Goal: Task Accomplishment & Management: Complete application form

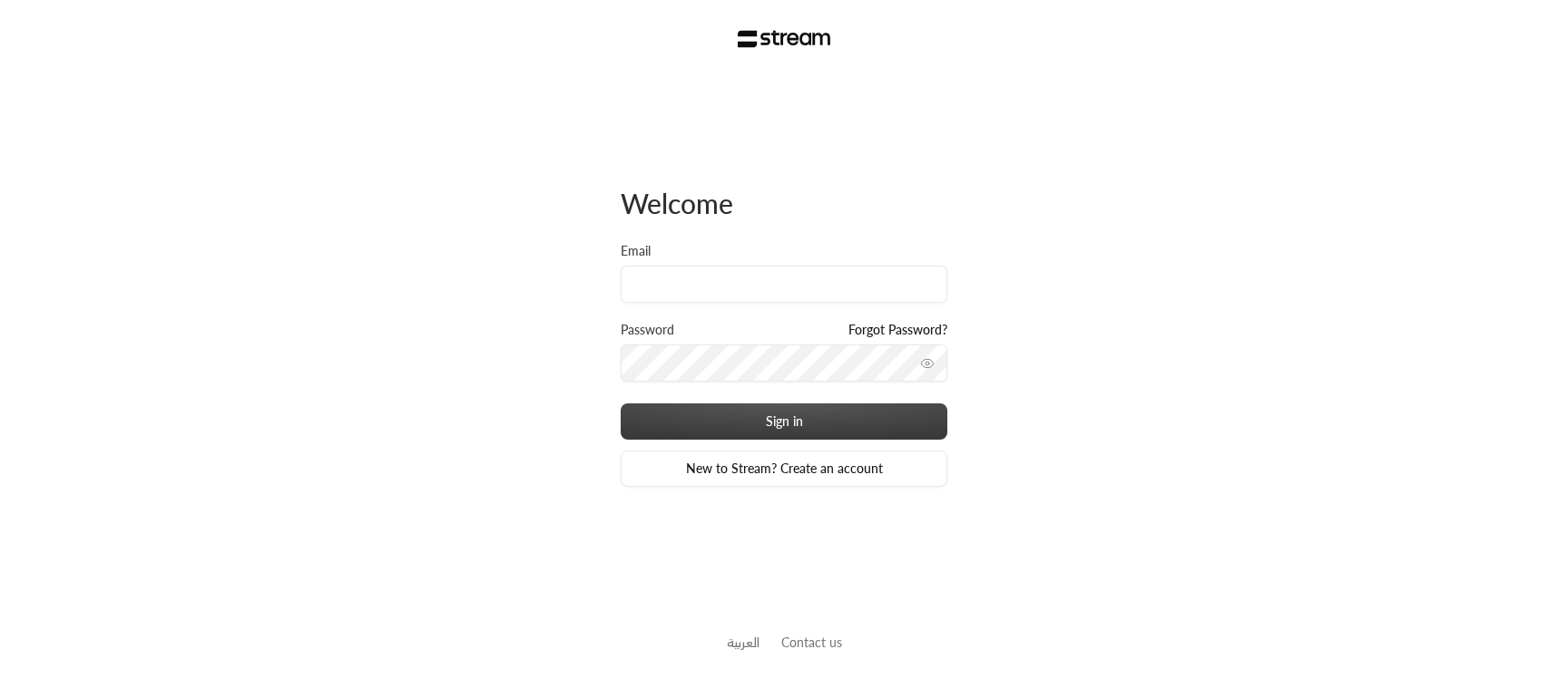
click at [689, 561] on div "Welcome Email Password Forgot Password? Sign in New to Stream? Create an account" at bounding box center [784, 336] width 327 height 520
click at [702, 277] on input "Email" at bounding box center [784, 284] width 327 height 37
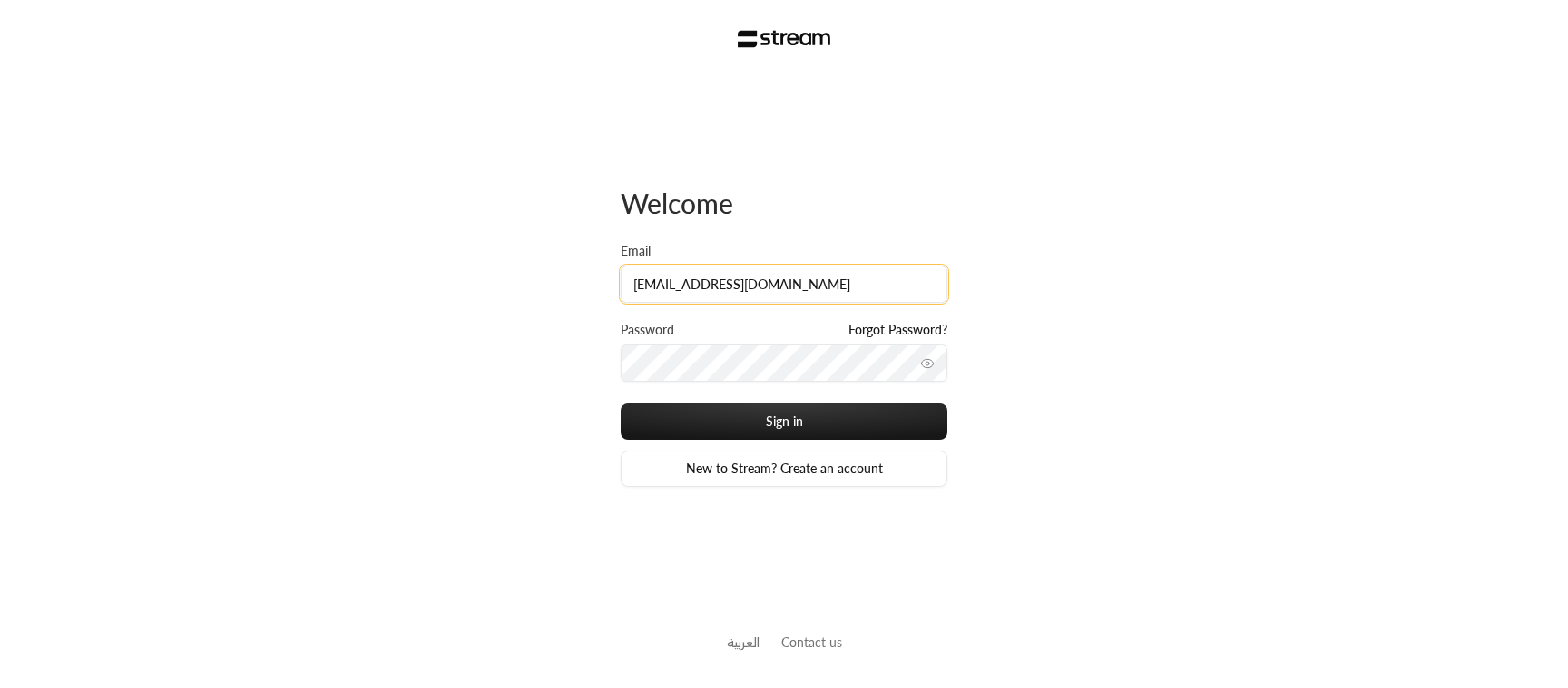
type input "[EMAIL_ADDRESS][DOMAIN_NAME]"
click at [744, 474] on link "New to Stream? Create an account" at bounding box center [784, 468] width 327 height 36
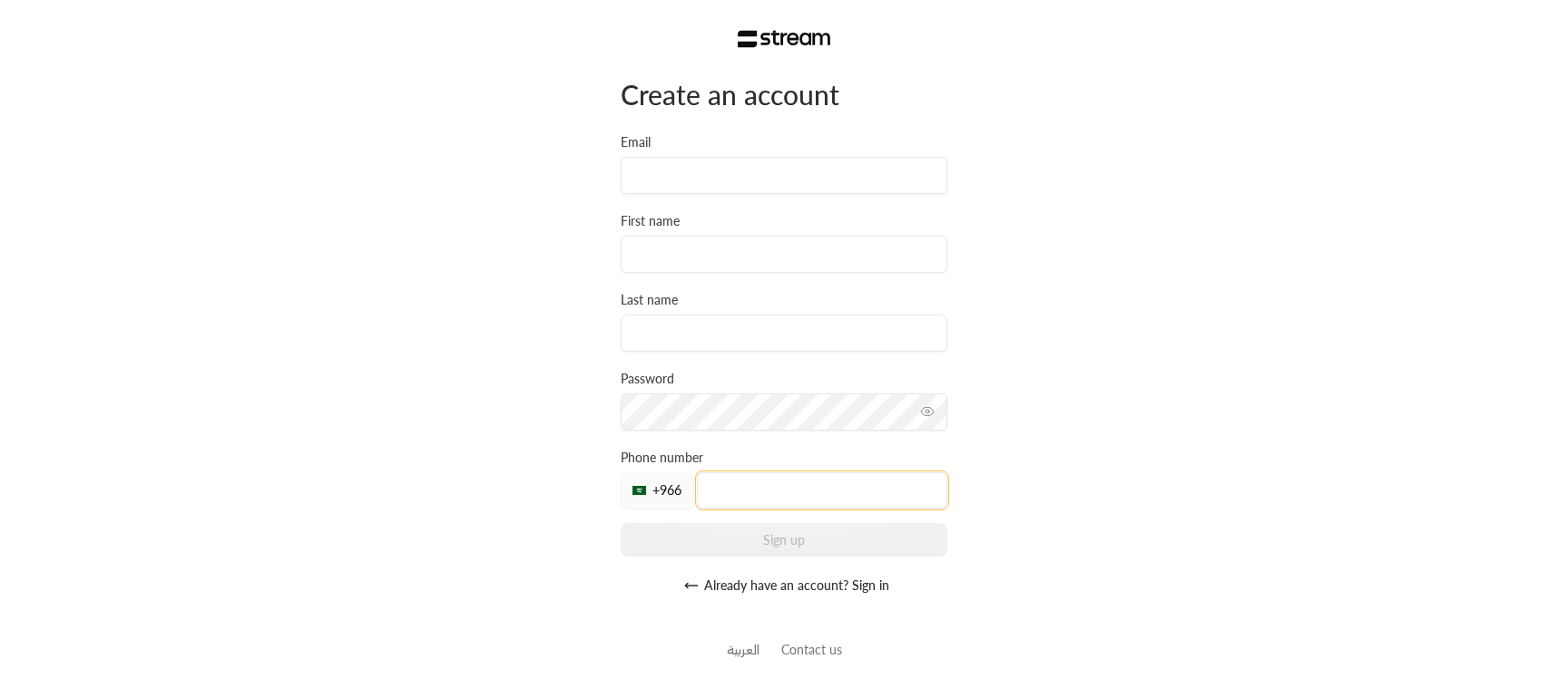
click at [763, 491] on input "tel" at bounding box center [822, 490] width 251 height 36
click at [748, 182] on input "Email" at bounding box center [784, 175] width 327 height 37
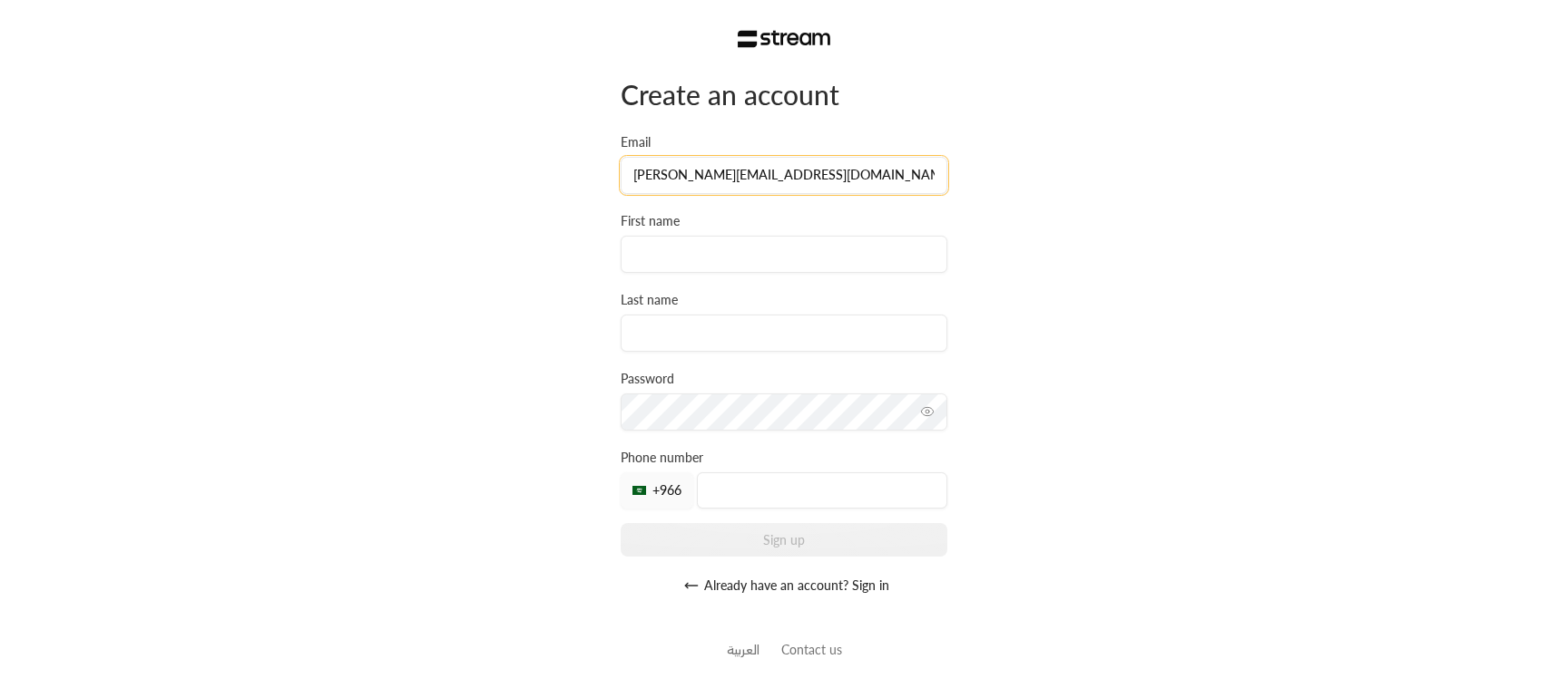
type input "[PERSON_NAME][EMAIL_ADDRESS][DOMAIN_NAME]"
type input "[PERSON_NAME]"
type input "test"
click at [747, 509] on input "tel" at bounding box center [822, 490] width 251 height 36
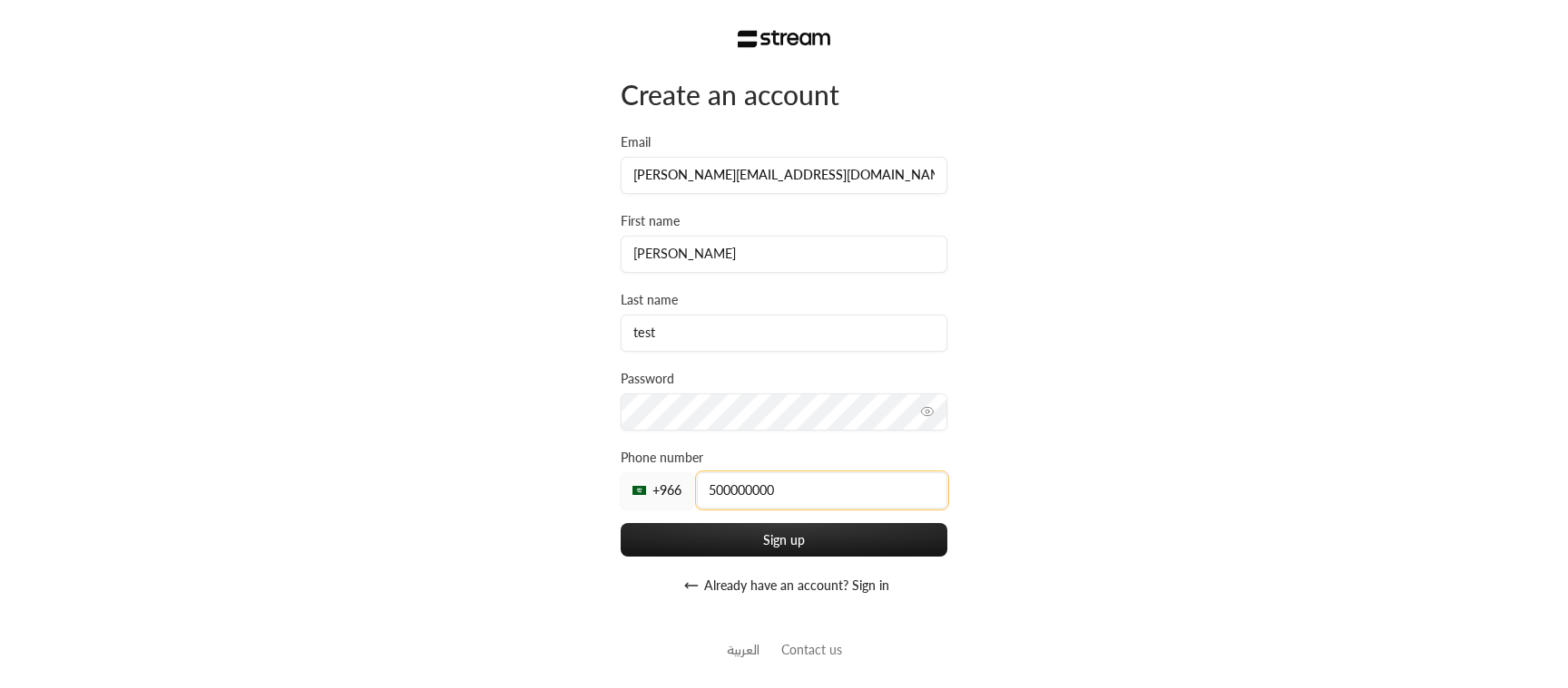
type input "500000000"
click at [1042, 483] on div "Create an account Email [PERSON_NAME][EMAIL_ADDRESS][DOMAIN_NAME] First name [P…" at bounding box center [784, 348] width 1568 height 696
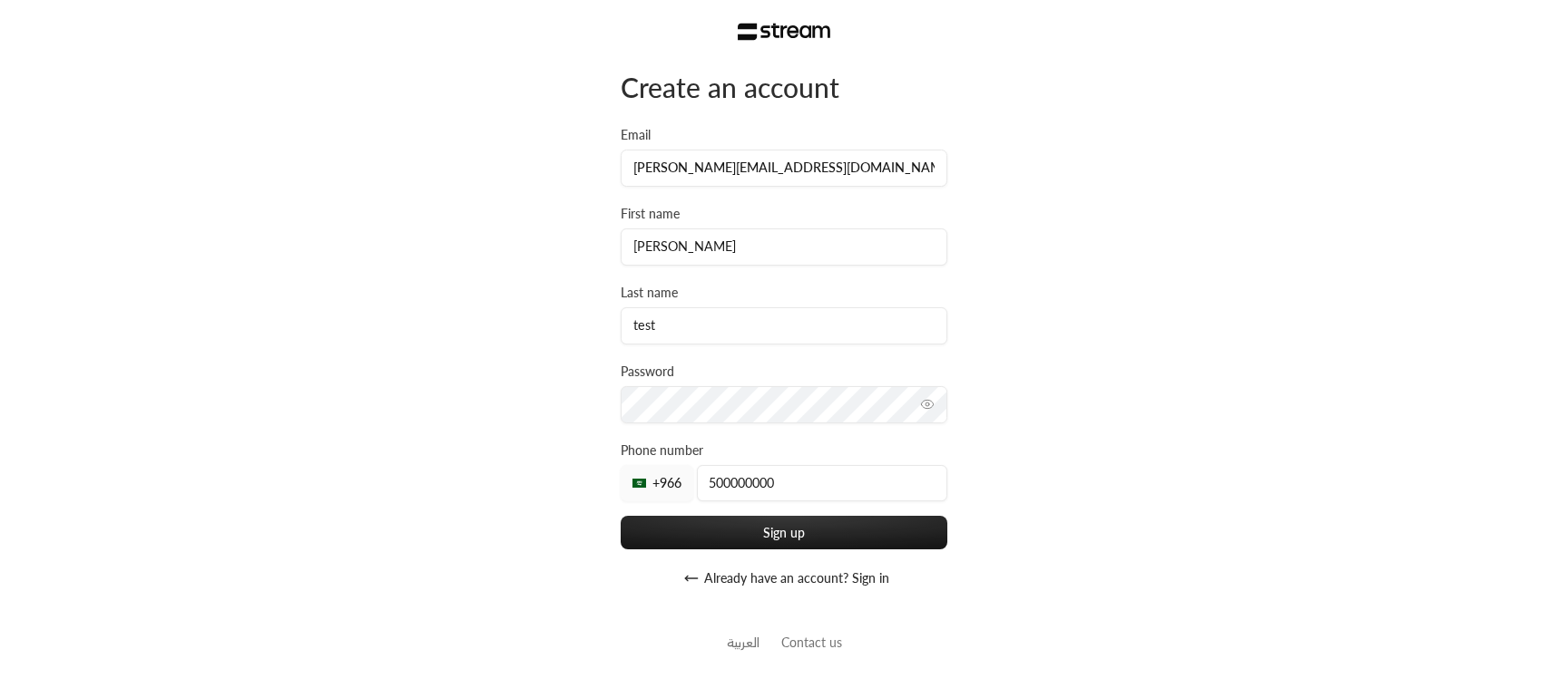
click at [1112, 442] on div "Create an account Email [PERSON_NAME][EMAIL_ADDRESS][DOMAIN_NAME] First name [P…" at bounding box center [784, 341] width 1568 height 696
click at [879, 531] on button "Sign up" at bounding box center [784, 533] width 327 height 34
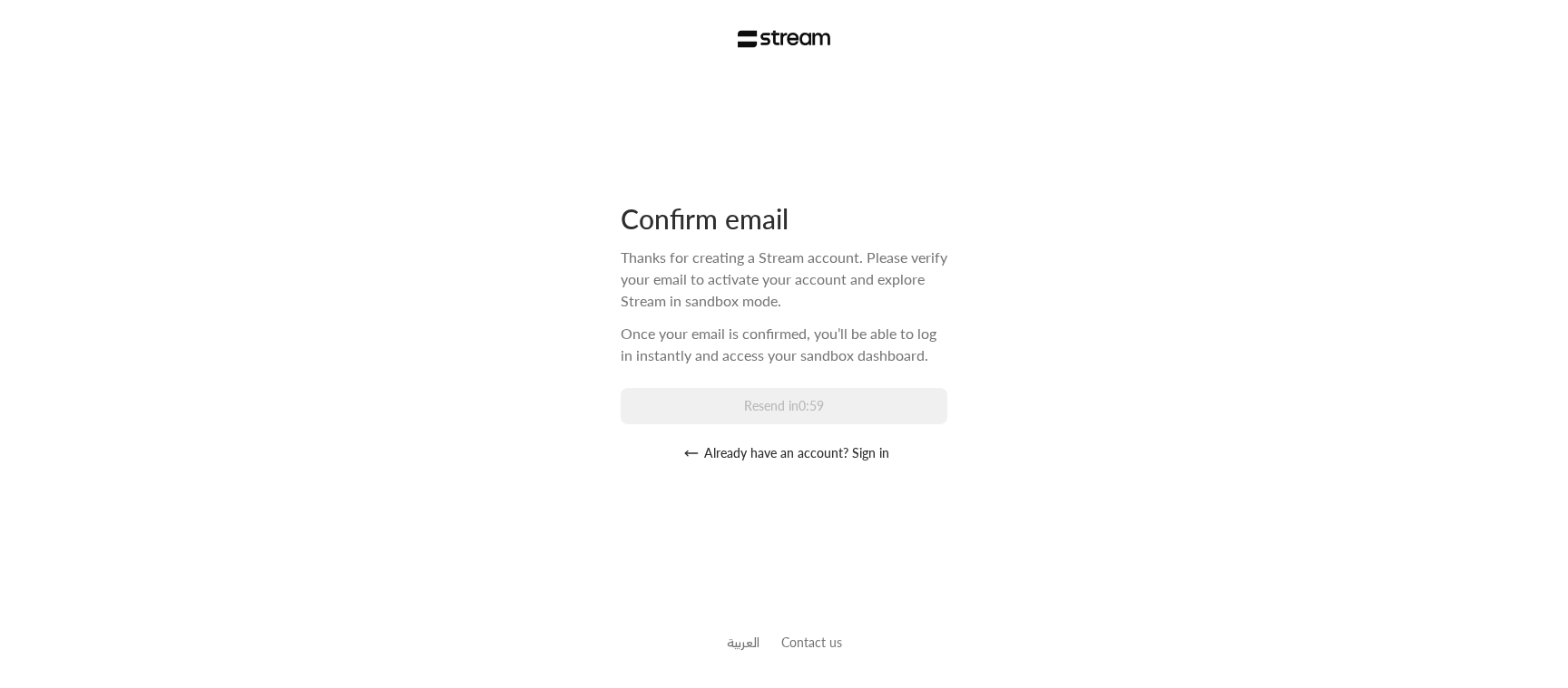
scroll to position [0, 0]
click at [283, 179] on div "Confirm email Thanks for creating a Stream account. Please verify your email to…" at bounding box center [784, 344] width 1568 height 688
